Goal: Transaction & Acquisition: Purchase product/service

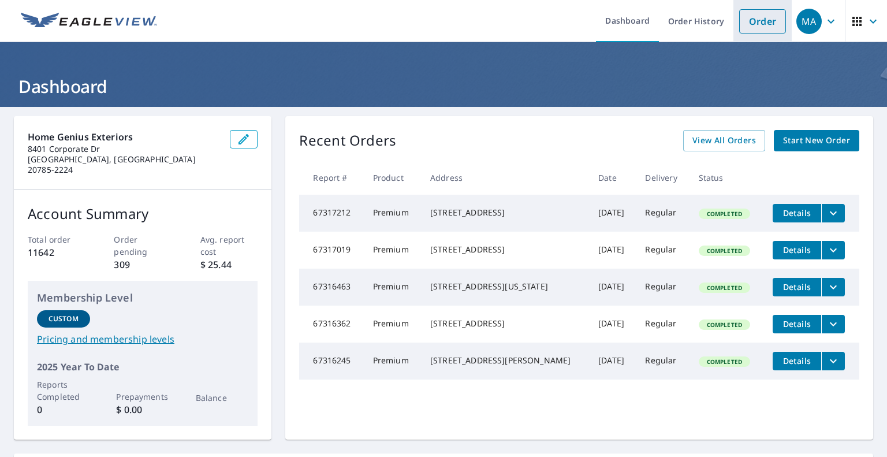
drag, startPoint x: 753, startPoint y: 18, endPoint x: 747, endPoint y: 18, distance: 6.4
click at [753, 18] on link "Order" at bounding box center [763, 21] width 47 height 24
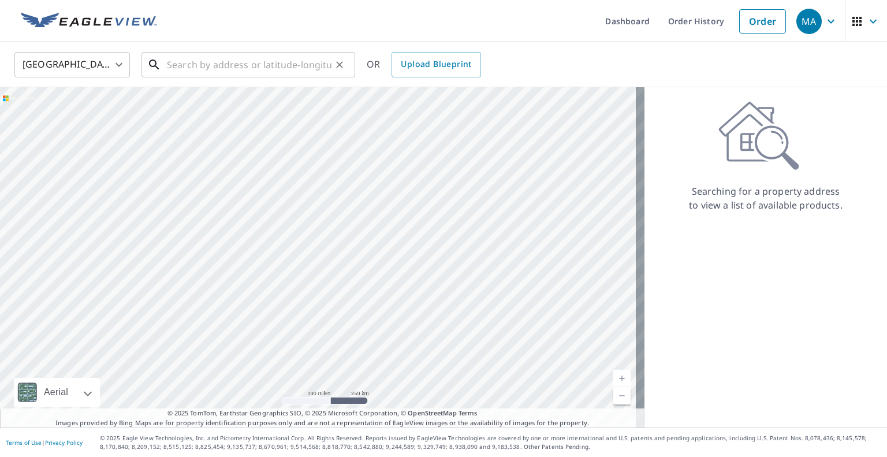
click at [259, 67] on input "text" at bounding box center [249, 65] width 165 height 32
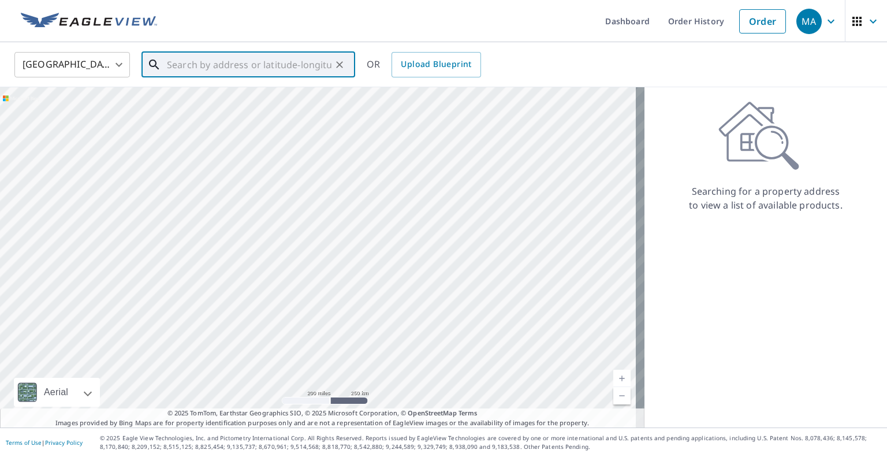
paste input "[STREET_ADDRESS][PERSON_NAME]"
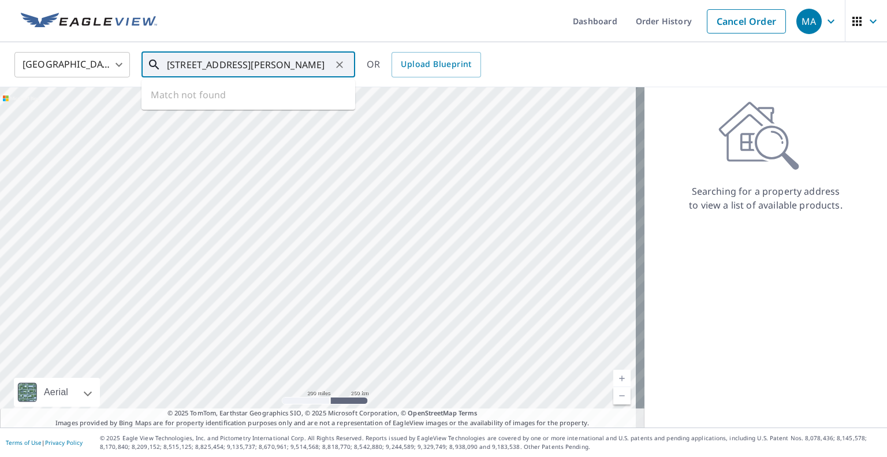
scroll to position [0, 2]
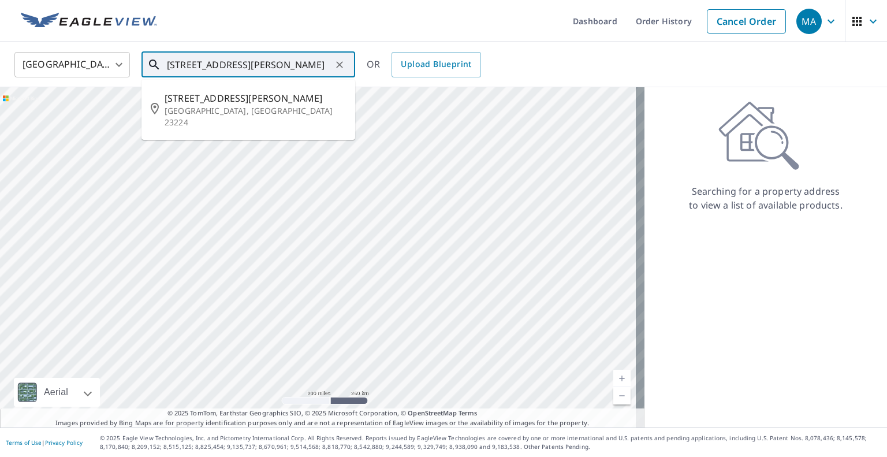
type input "[STREET_ADDRESS][PERSON_NAME]"
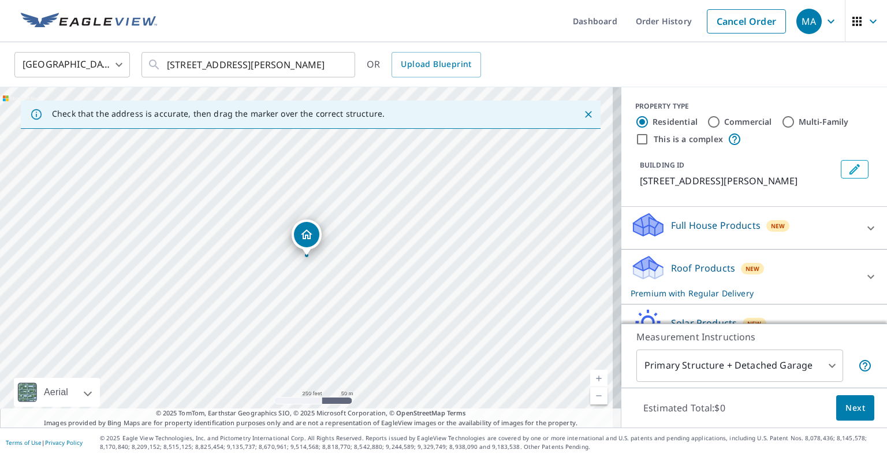
click at [750, 362] on body "MA MA Dashboard Order History Cancel Order MA [GEOGRAPHIC_DATA] [GEOGRAPHIC_DAT…" at bounding box center [443, 228] width 887 height 457
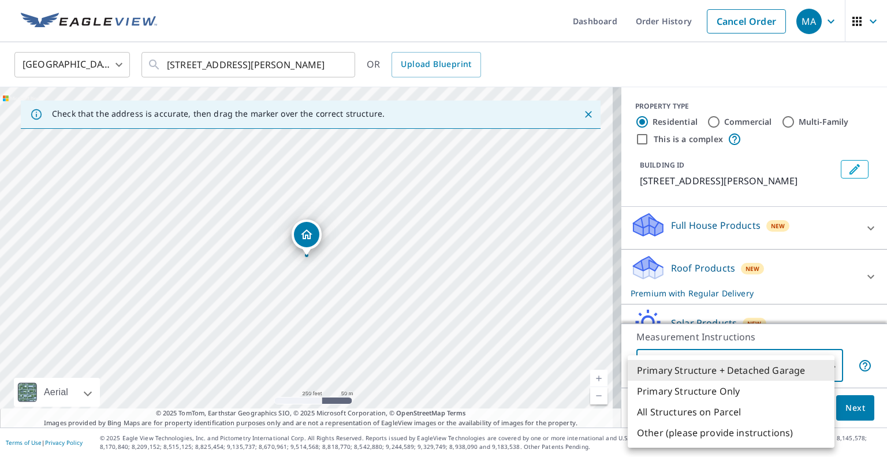
click at [749, 386] on li "Primary Structure Only" at bounding box center [731, 391] width 207 height 21
type input "2"
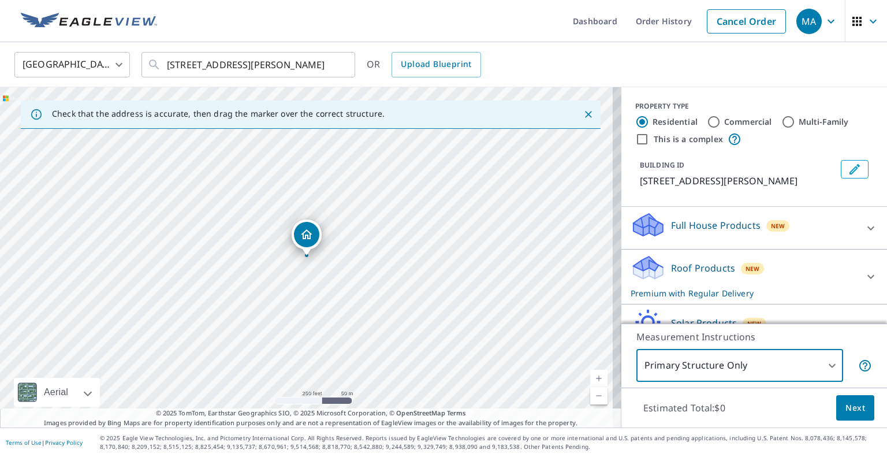
click at [846, 404] on span "Next" at bounding box center [856, 408] width 20 height 14
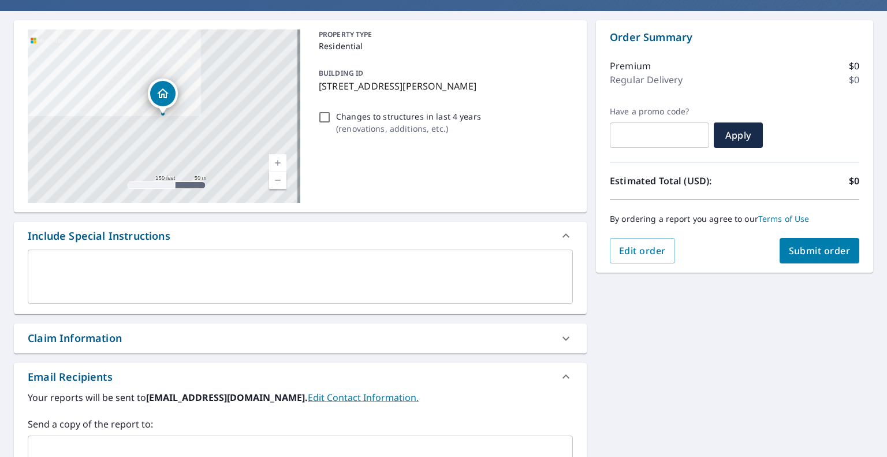
scroll to position [173, 0]
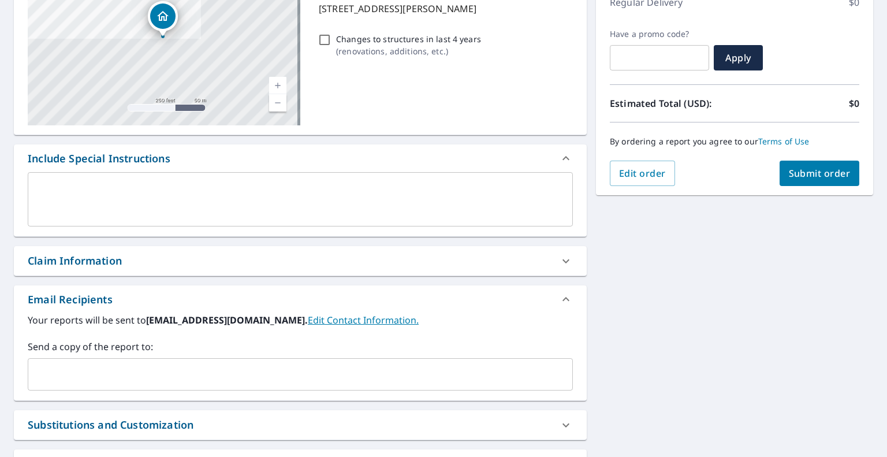
click at [194, 372] on input "text" at bounding box center [292, 374] width 518 height 22
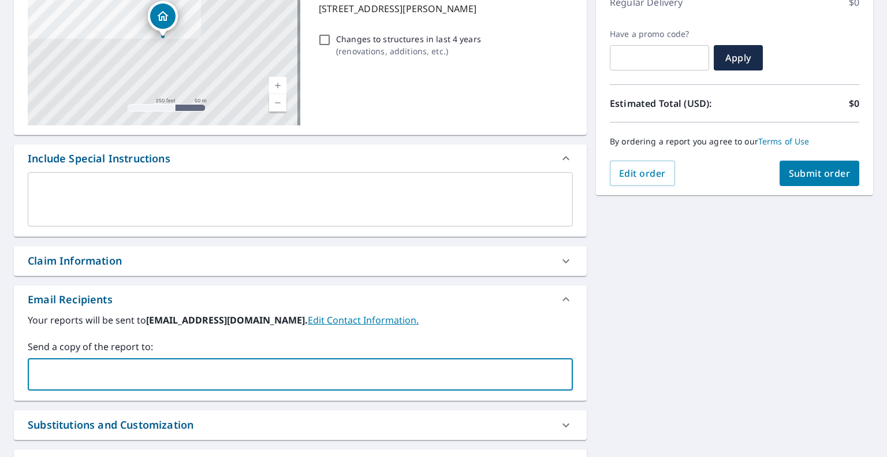
paste input "[EMAIL_ADDRESS][DOMAIN_NAME]"
type input "[EMAIL_ADDRESS][DOMAIN_NAME]"
checkbox input "true"
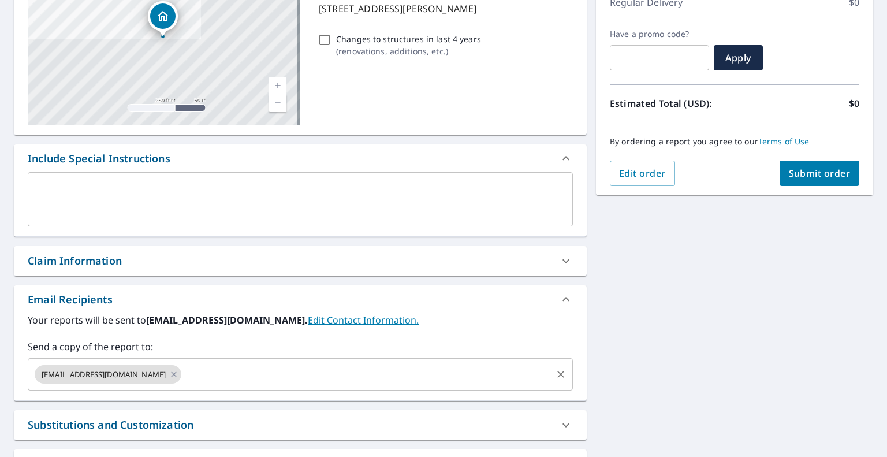
click at [395, 378] on input "text" at bounding box center [366, 374] width 367 height 22
paste input "[EMAIL_ADDRESS][DOMAIN_NAME]"
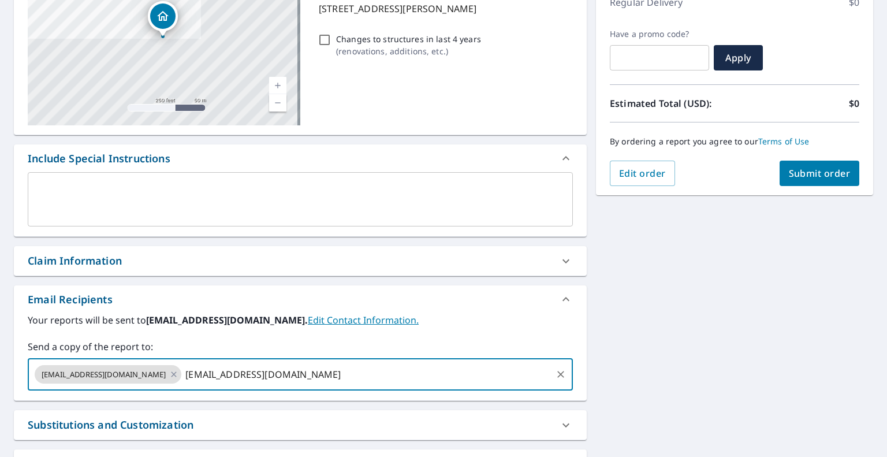
type input "[EMAIL_ADDRESS][DOMAIN_NAME]"
checkbox input "true"
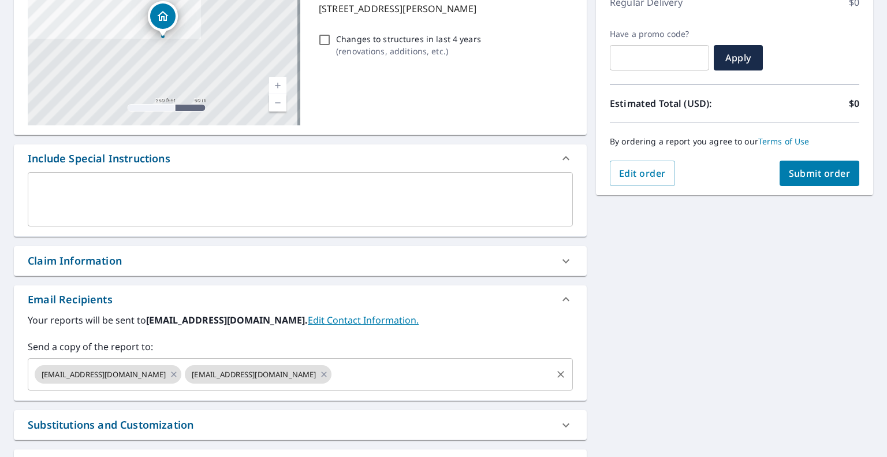
click at [451, 377] on input "text" at bounding box center [441, 374] width 217 height 22
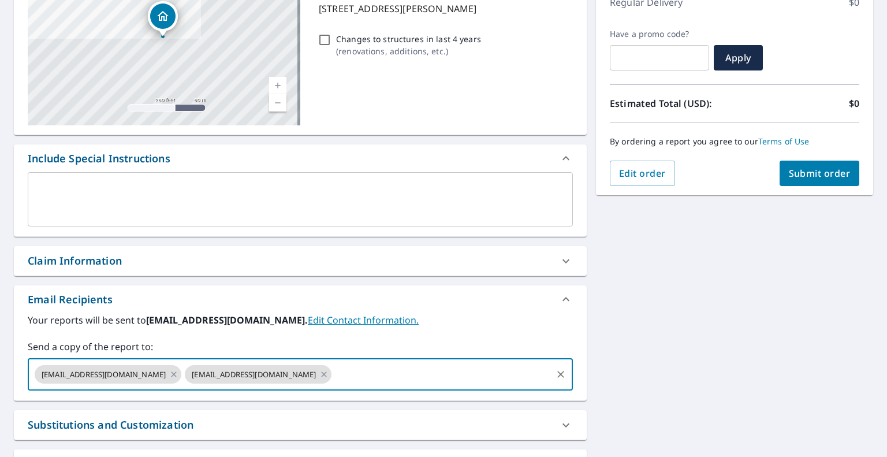
paste input "[EMAIL_ADDRESS][DOMAIN_NAME]"
type input "[EMAIL_ADDRESS][DOMAIN_NAME]"
checkbox input "true"
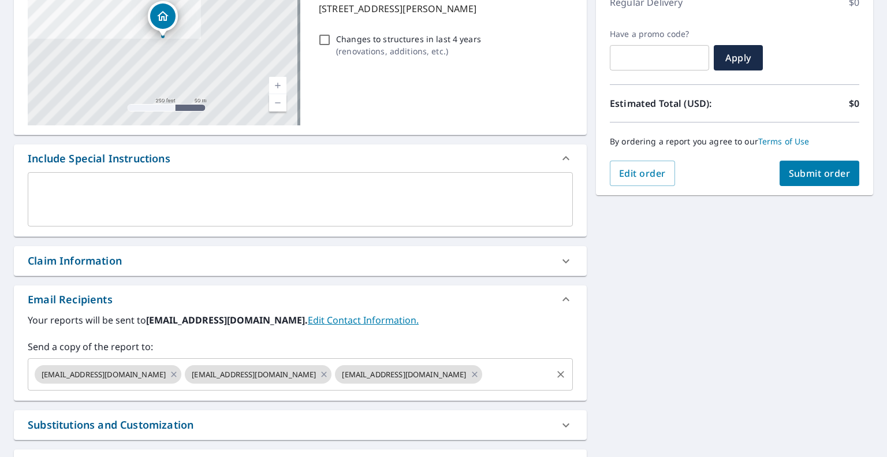
click at [505, 377] on input "text" at bounding box center [517, 374] width 66 height 22
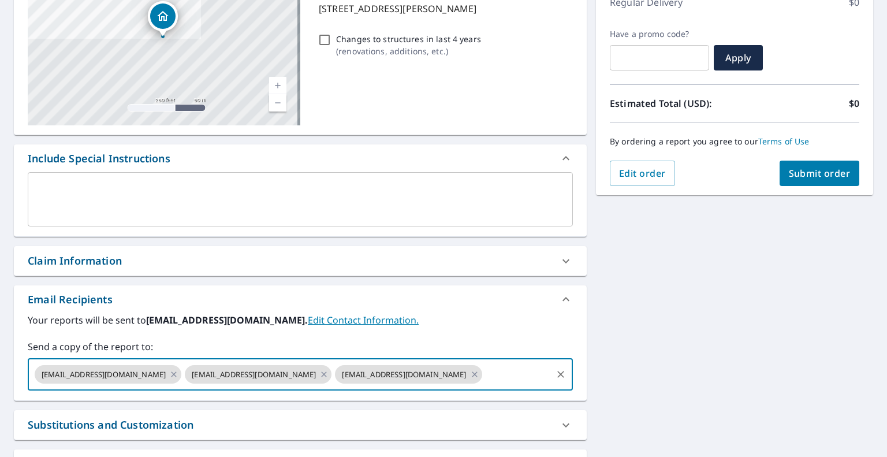
paste input "[EMAIL_ADDRESS][DOMAIN_NAME]"
type input "[EMAIL_ADDRESS][DOMAIN_NAME]"
click at [686, 340] on div "[STREET_ADDRESS][PERSON_NAME] Aerial Road A standard road map Aerial A detailed…" at bounding box center [443, 229] width 887 height 591
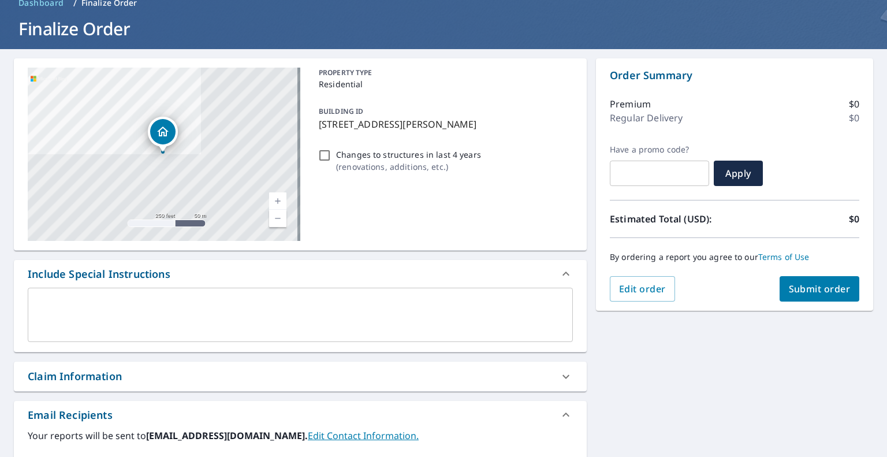
scroll to position [0, 0]
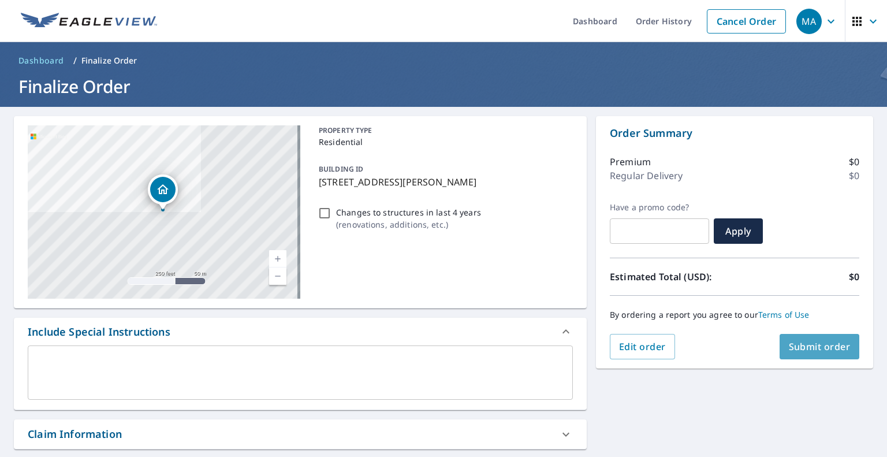
click at [808, 343] on span "Submit order" at bounding box center [820, 346] width 62 height 13
checkbox input "true"
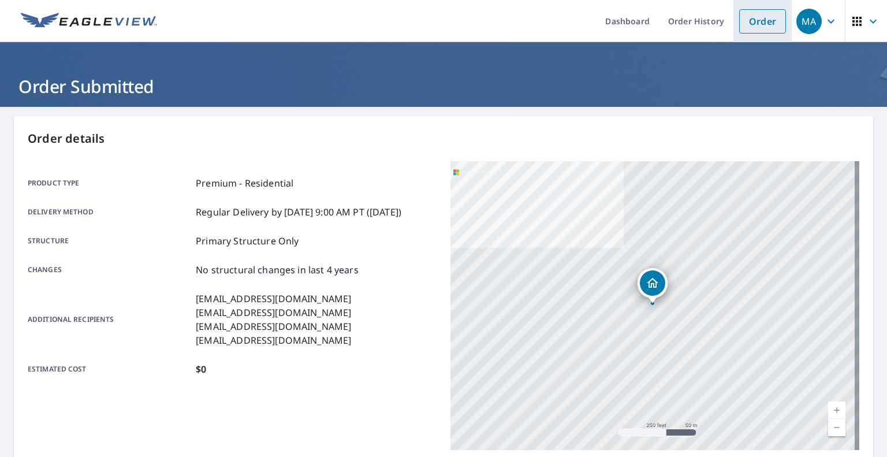
drag, startPoint x: 749, startPoint y: 18, endPoint x: 738, endPoint y: 27, distance: 14.1
click at [750, 18] on link "Order" at bounding box center [763, 21] width 47 height 24
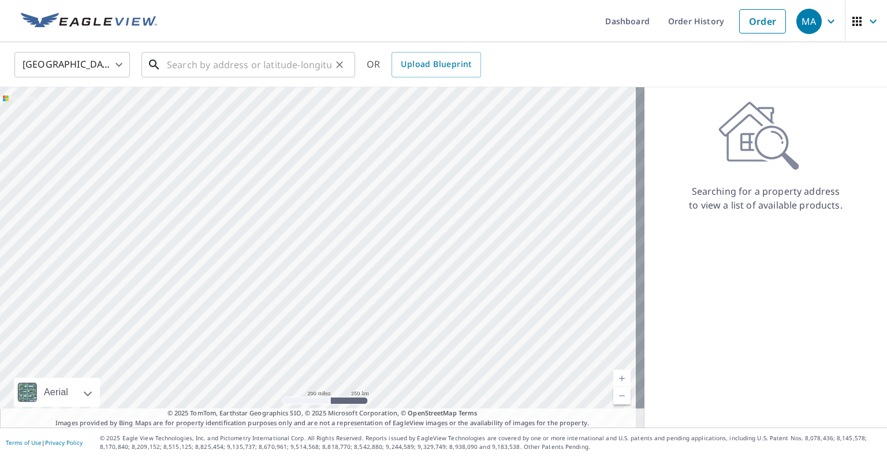
click at [284, 69] on input "text" at bounding box center [249, 65] width 165 height 32
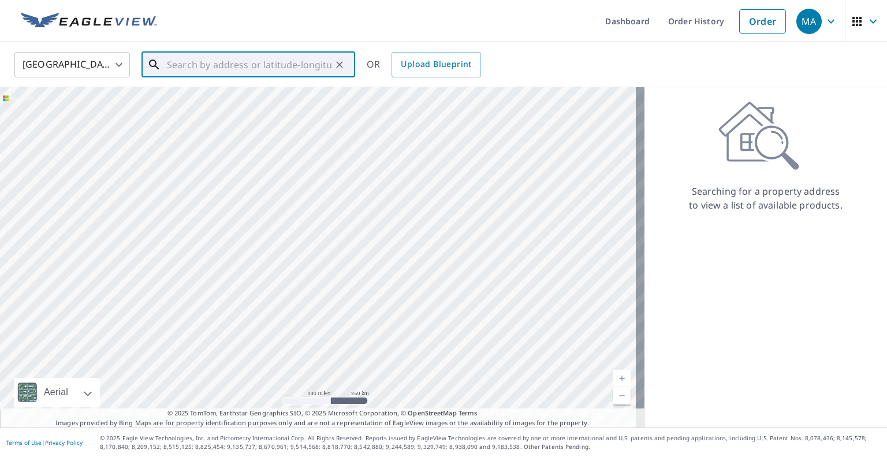
paste input "[STREET_ADDRESS]"
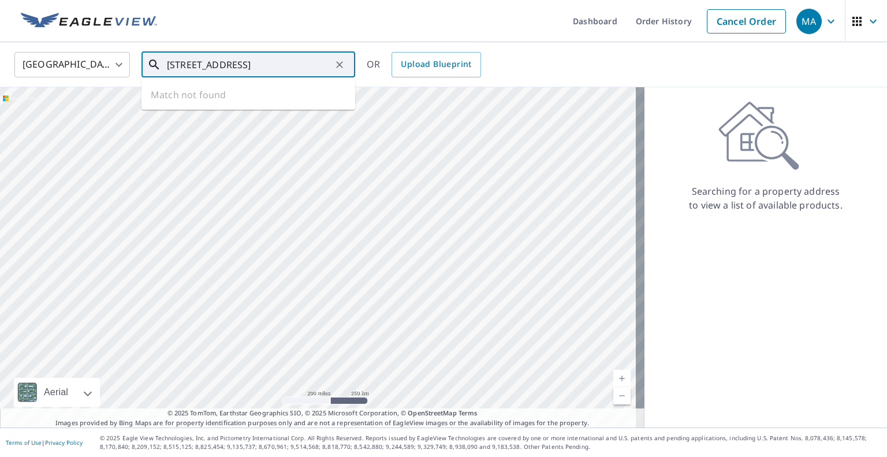
type input "[STREET_ADDRESS]"
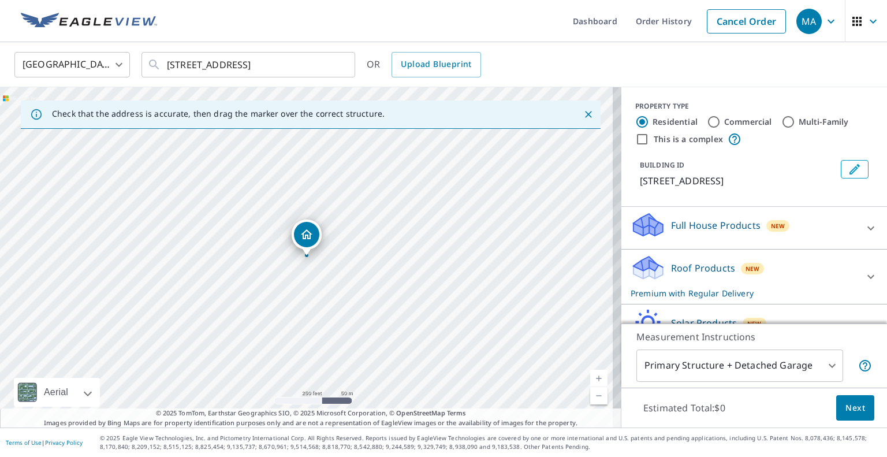
click at [802, 366] on body "MA MA Dashboard Order History Cancel Order MA [GEOGRAPHIC_DATA] [GEOGRAPHIC_DAT…" at bounding box center [443, 228] width 887 height 457
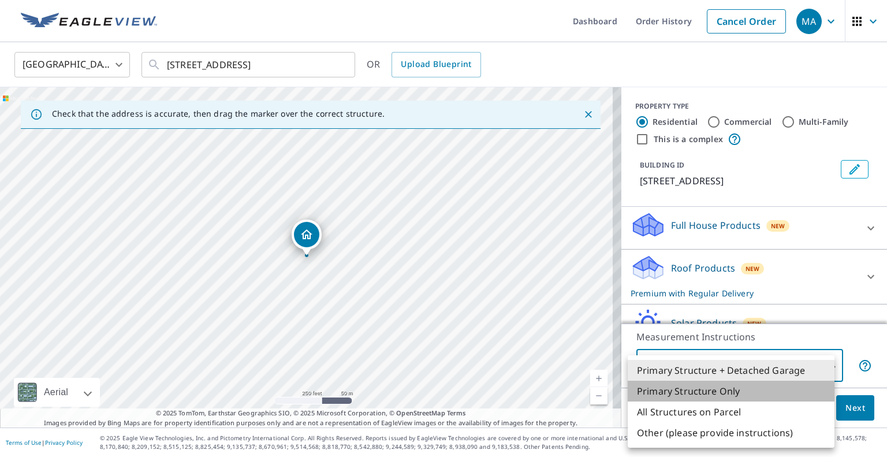
click at [782, 387] on li "Primary Structure Only" at bounding box center [731, 391] width 207 height 21
type input "2"
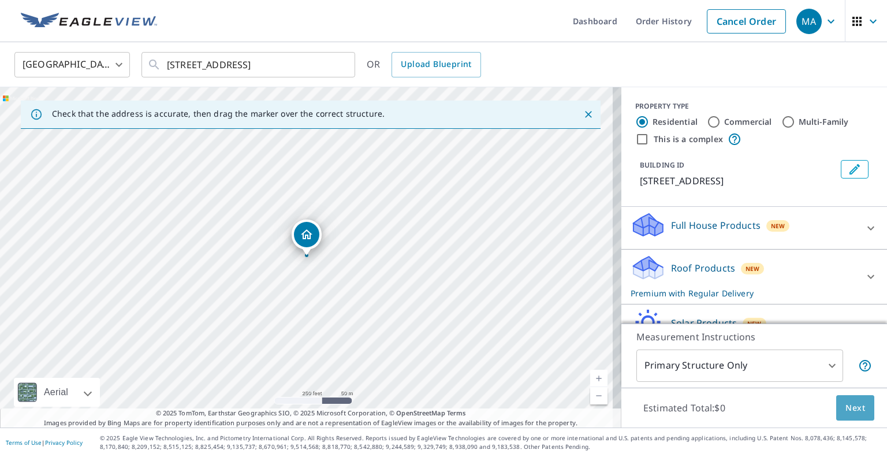
click at [837, 401] on button "Next" at bounding box center [856, 408] width 38 height 26
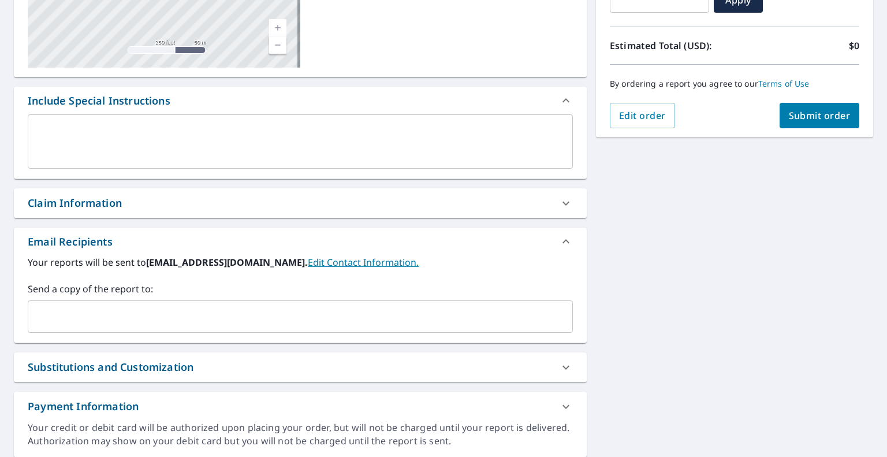
scroll to position [269, 0]
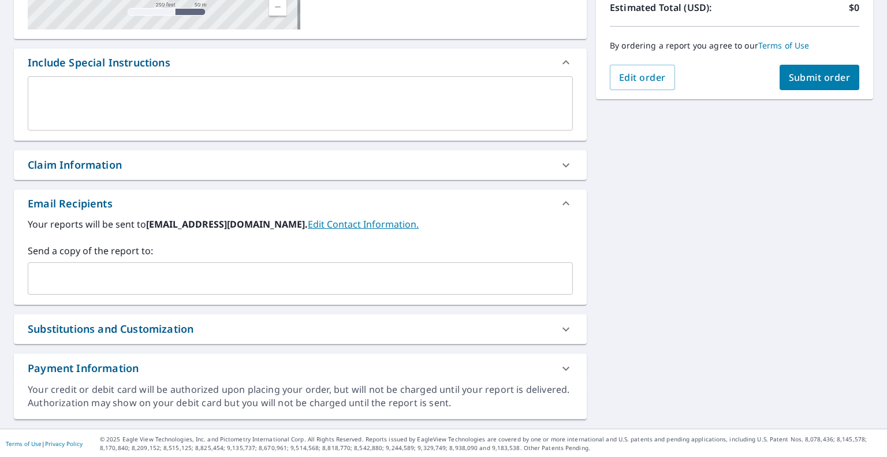
click at [317, 282] on input "text" at bounding box center [292, 279] width 518 height 22
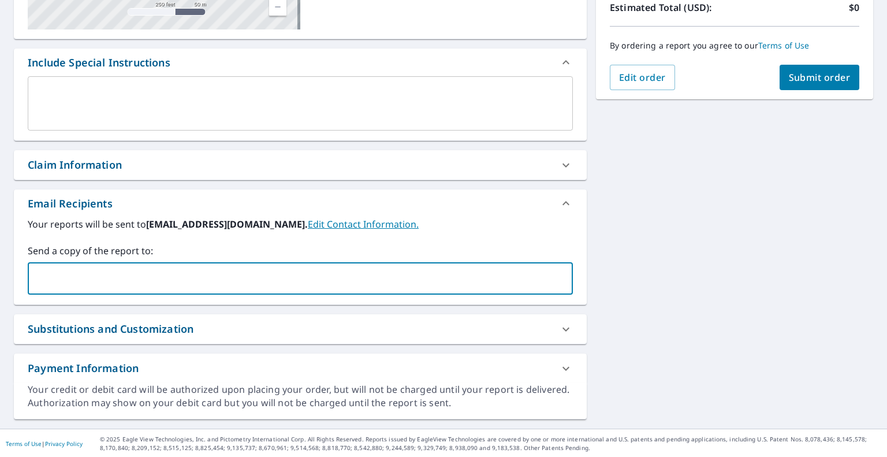
paste input "[EMAIL_ADDRESS][DOMAIN_NAME]"
type input "[EMAIL_ADDRESS][DOMAIN_NAME]"
checkbox input "true"
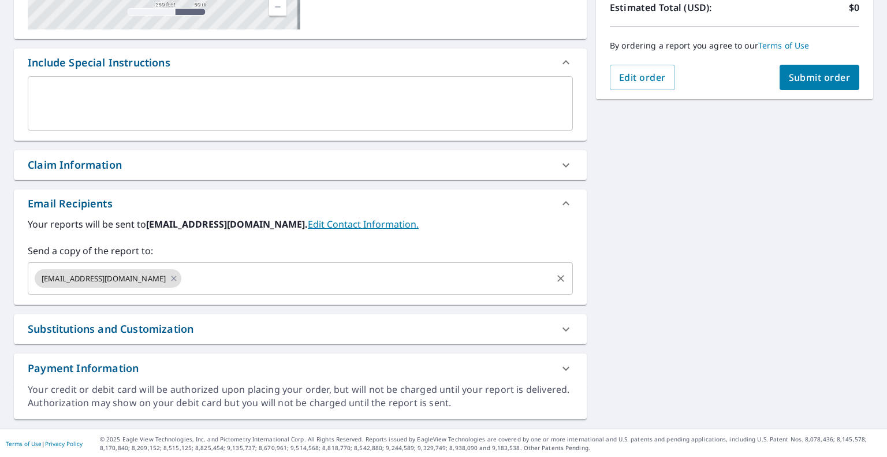
click at [381, 283] on input "text" at bounding box center [366, 279] width 367 height 22
paste input "[EMAIL_ADDRESS][DOMAIN_NAME]"
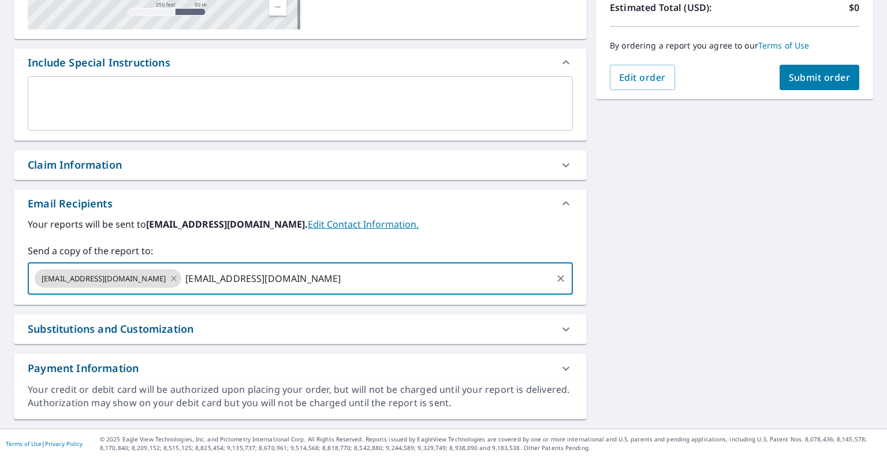
type input "[EMAIL_ADDRESS][DOMAIN_NAME]"
checkbox input "true"
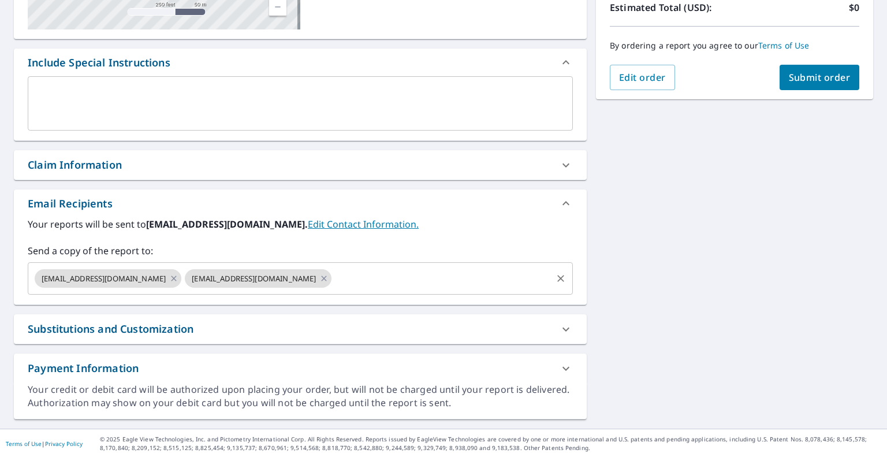
click at [423, 286] on input "text" at bounding box center [441, 279] width 217 height 22
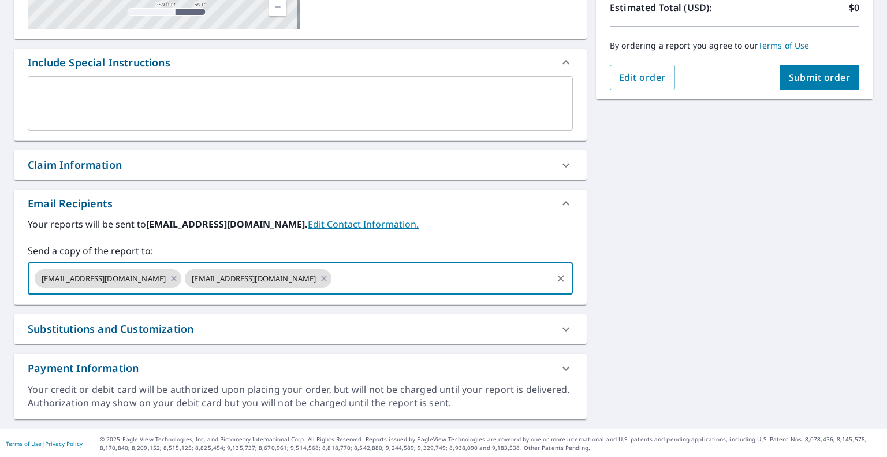
paste input "[EMAIL_ADDRESS][DOMAIN_NAME]"
type input "[EMAIL_ADDRESS][DOMAIN_NAME]"
click at [684, 280] on div "[STREET_ADDRESS][GEOGRAPHIC_DATA] A standard road map Aerial A detailed look fr…" at bounding box center [443, 133] width 887 height 591
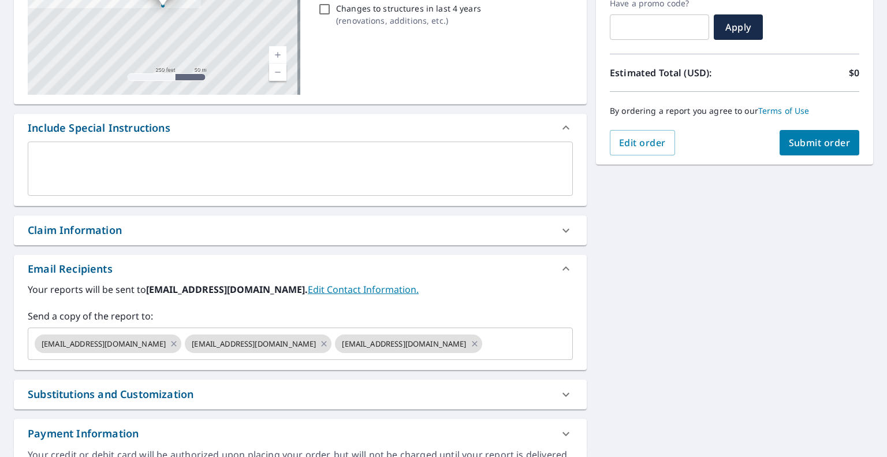
scroll to position [96, 0]
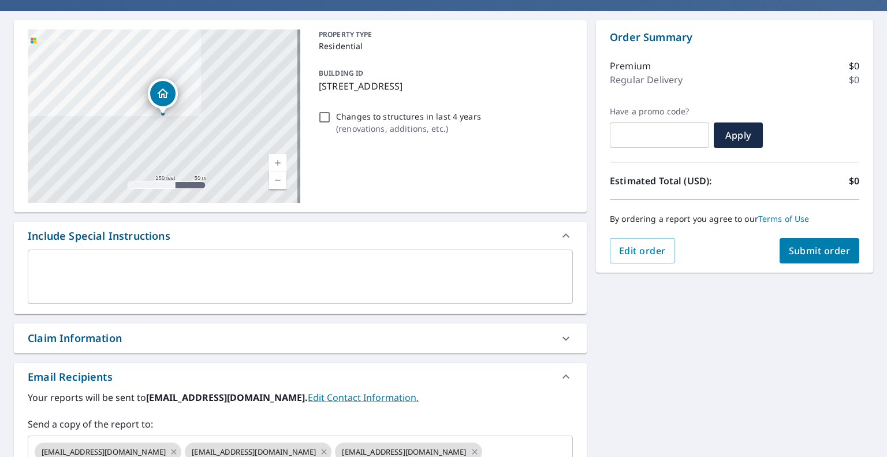
click at [804, 247] on span "Submit order" at bounding box center [820, 250] width 62 height 13
checkbox input "true"
